Goal: Task Accomplishment & Management: Manage account settings

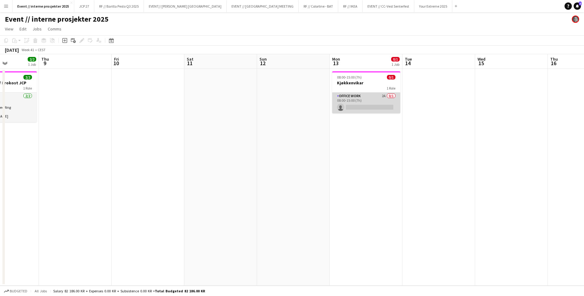
scroll to position [0, 179]
click at [350, 97] on app-card-role "Office work 2A 0/1 08:00-15:00 (7h) single-neutral-actions" at bounding box center [367, 102] width 68 height 21
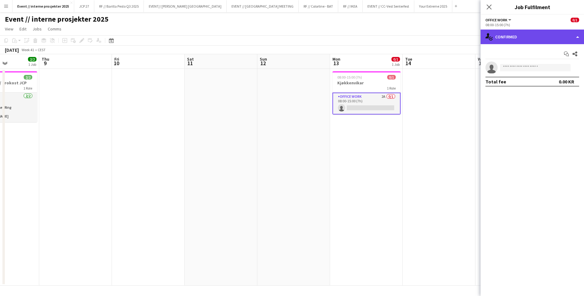
click at [522, 36] on div "single-neutral-actions-check-2 Confirmed" at bounding box center [532, 37] width 103 height 15
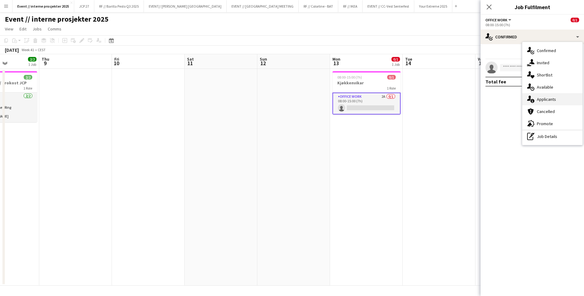
click at [544, 98] on span "Applicants" at bounding box center [546, 98] width 19 height 5
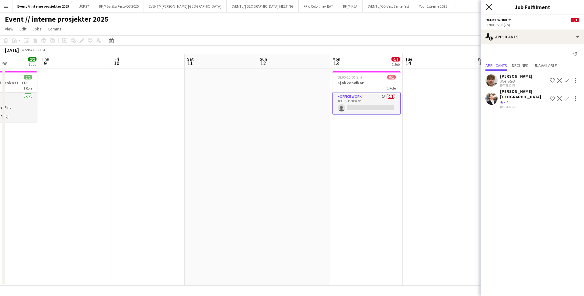
click at [490, 4] on icon "Close pop-in" at bounding box center [489, 7] width 6 height 6
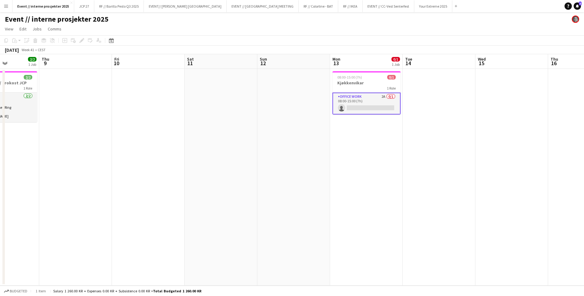
click at [349, 105] on app-card-role "Office work 2A 0/1 08:00-15:00 (7h) single-neutral-actions" at bounding box center [367, 103] width 68 height 22
click at [368, 102] on app-card-role "Office work 2A 0/1 08:00-15:00 (7h) single-neutral-actions" at bounding box center [367, 102] width 68 height 21
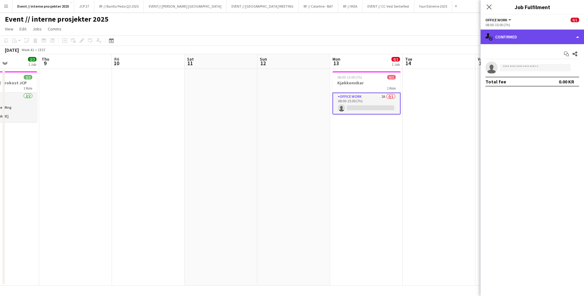
click at [511, 37] on div "single-neutral-actions-check-2 Confirmed" at bounding box center [532, 37] width 103 height 15
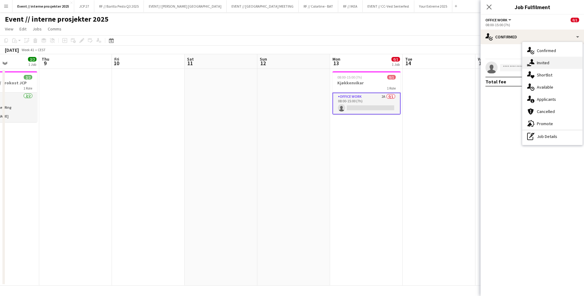
click at [531, 62] on icon at bounding box center [531, 61] width 5 height 5
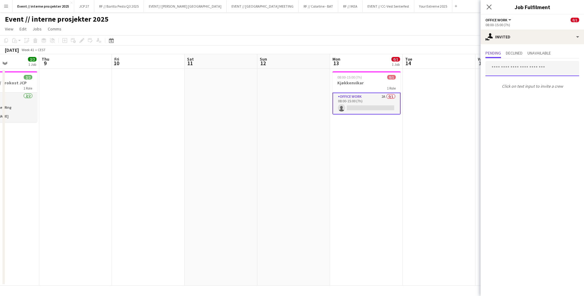
click at [518, 68] on input "text" at bounding box center [533, 68] width 94 height 15
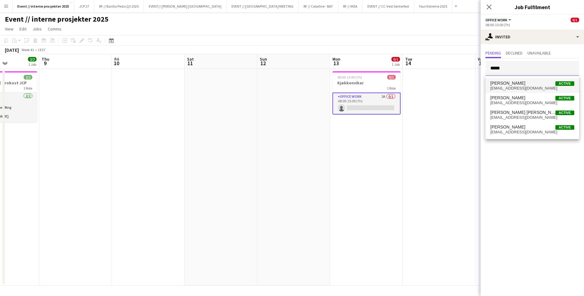
type input "*****"
click at [516, 87] on span "[EMAIL_ADDRESS][DOMAIN_NAME]" at bounding box center [532, 88] width 84 height 5
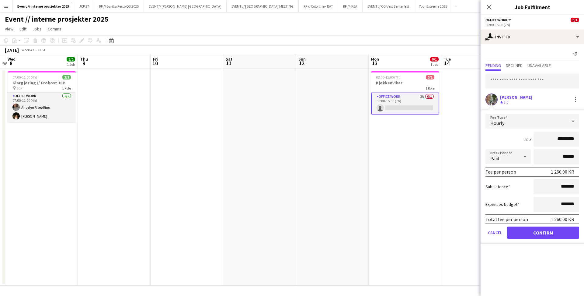
scroll to position [0, 139]
click at [519, 79] on input "text" at bounding box center [533, 80] width 94 height 15
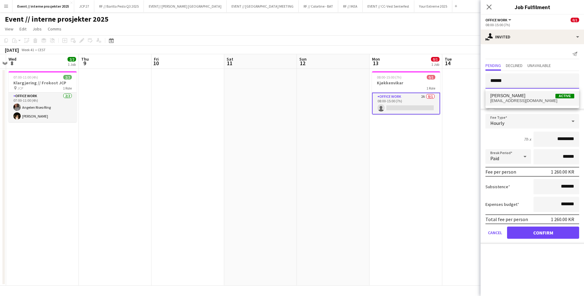
type input "******"
click at [519, 98] on span "[PERSON_NAME]" at bounding box center [507, 95] width 35 height 5
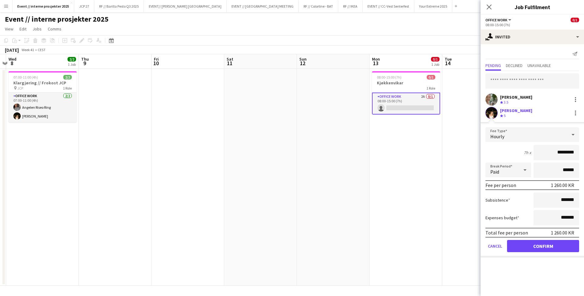
click at [549, 249] on button "Confirm" at bounding box center [543, 246] width 72 height 12
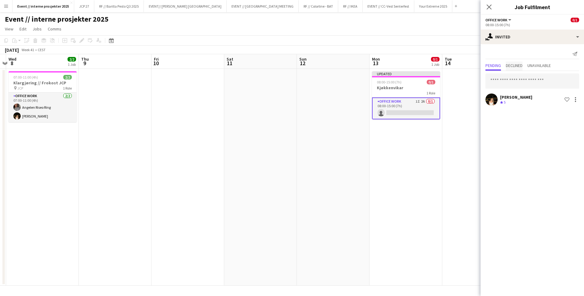
click at [517, 68] on span "Declined" at bounding box center [514, 65] width 17 height 9
click at [497, 66] on span "Pending" at bounding box center [494, 65] width 16 height 4
click at [509, 80] on input "text" at bounding box center [533, 80] width 94 height 15
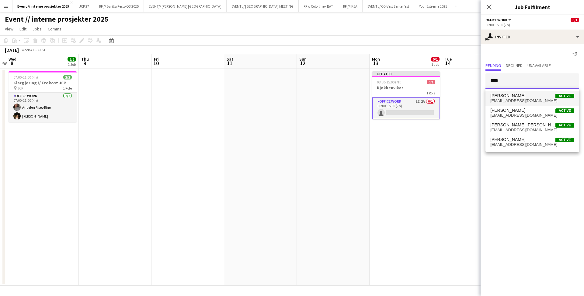
type input "****"
click at [520, 100] on span "[EMAIL_ADDRESS][DOMAIN_NAME]" at bounding box center [532, 100] width 84 height 5
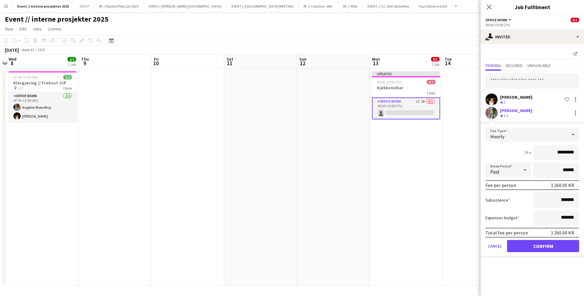
click at [542, 245] on button "Confirm" at bounding box center [543, 246] width 72 height 12
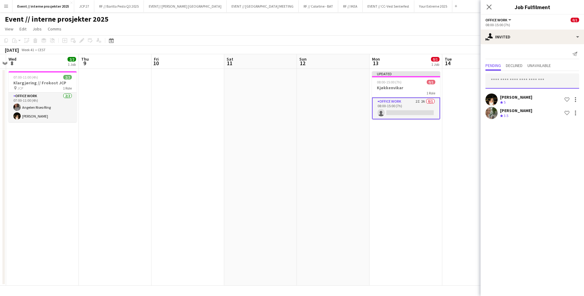
click at [498, 82] on input "text" at bounding box center [533, 80] width 94 height 15
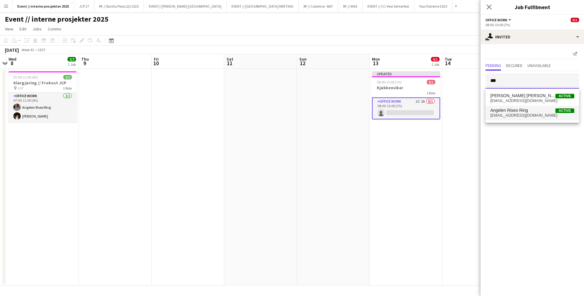
type input "***"
click at [508, 113] on span "Angelen Riseo Ring" at bounding box center [509, 110] width 38 height 5
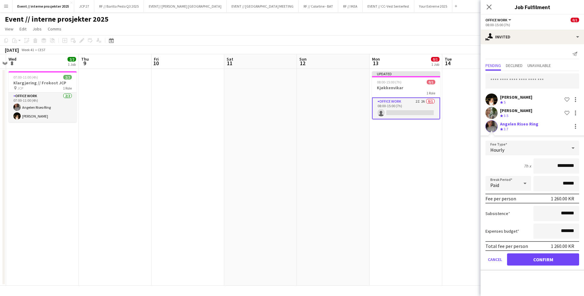
click at [547, 262] on button "Confirm" at bounding box center [543, 259] width 72 height 12
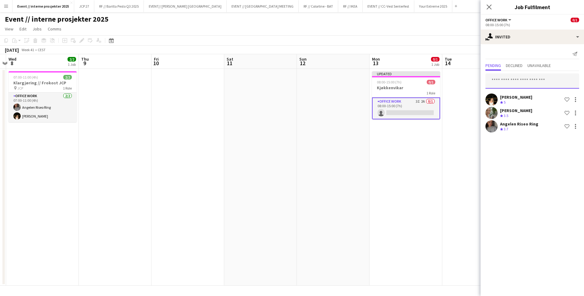
click at [529, 87] on input "text" at bounding box center [533, 80] width 94 height 15
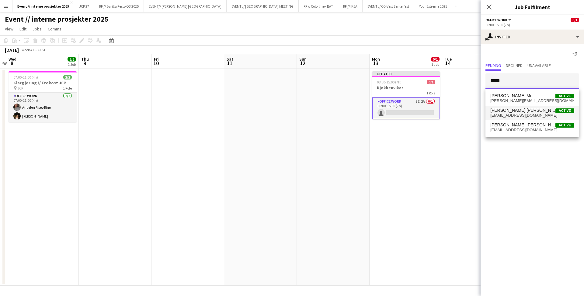
type input "*****"
click at [527, 113] on span "[PERSON_NAME] [PERSON_NAME]" at bounding box center [522, 110] width 65 height 5
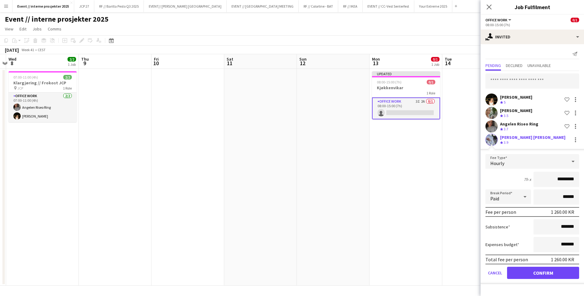
click at [560, 271] on button "Confirm" at bounding box center [543, 273] width 72 height 12
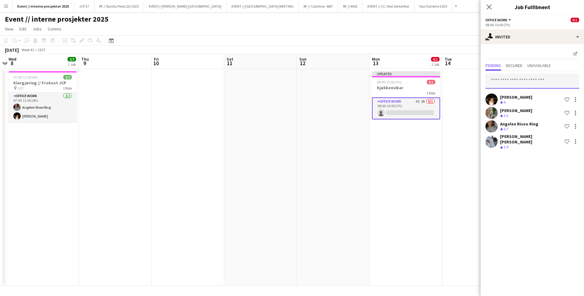
click at [509, 82] on input "text" at bounding box center [533, 80] width 94 height 15
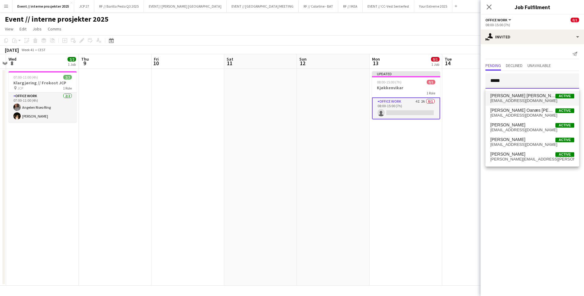
type input "*****"
click at [512, 100] on span "[EMAIL_ADDRESS][DOMAIN_NAME]" at bounding box center [532, 100] width 84 height 5
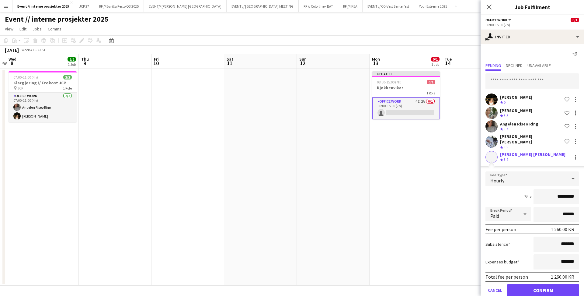
click at [560, 288] on button "Confirm" at bounding box center [543, 290] width 72 height 12
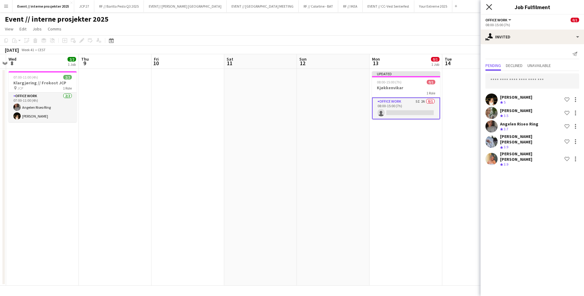
click at [487, 8] on icon "Close pop-in" at bounding box center [489, 7] width 6 height 6
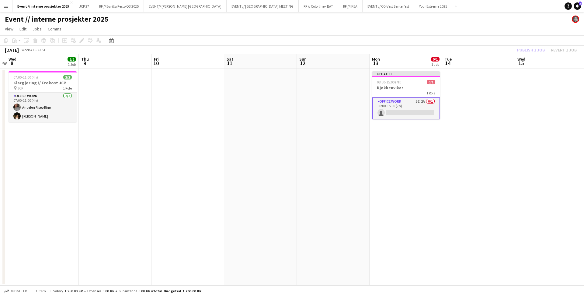
click at [535, 51] on div "Publish 1 job Revert 1 job" at bounding box center [547, 50] width 74 height 8
click at [532, 50] on button "Publish 1 job" at bounding box center [531, 50] width 33 height 8
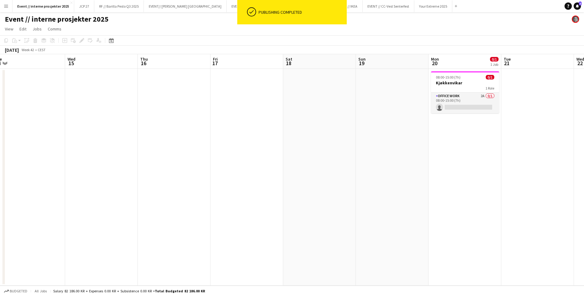
scroll to position [0, 301]
